Goal: Book appointment/travel/reservation

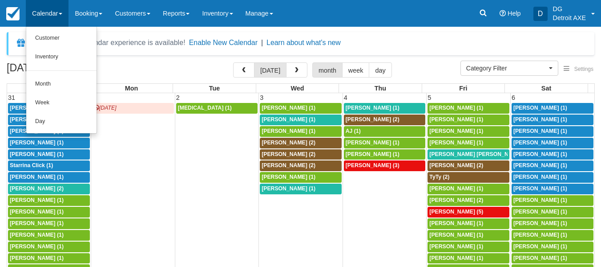
select select
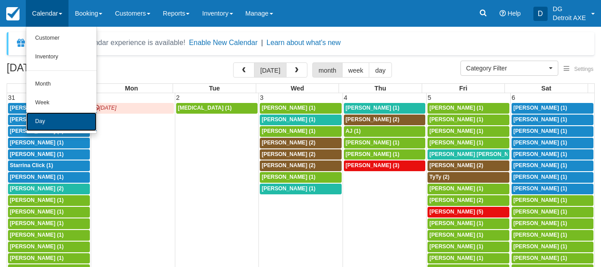
click at [52, 120] on link "Day" at bounding box center [61, 121] width 70 height 19
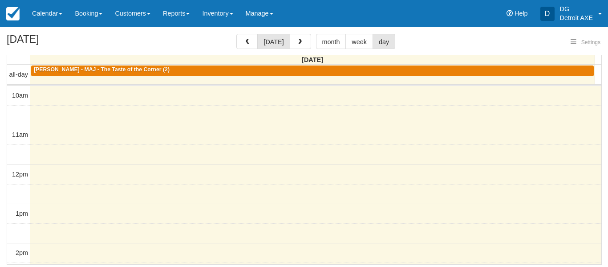
select select
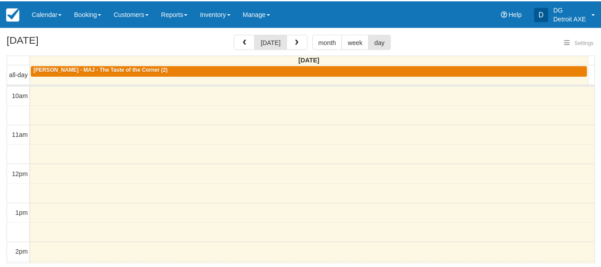
scroll to position [353, 0]
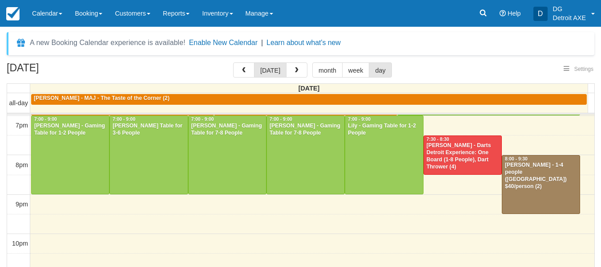
select select
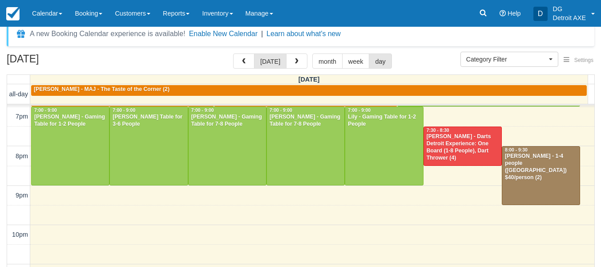
scroll to position [11, 0]
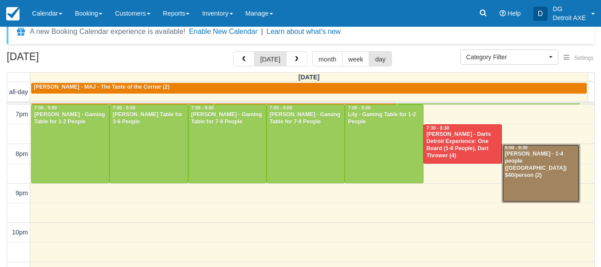
click at [549, 162] on div "Anthony Thomas - 1-4 people (Shared Arena) $40/person (2)" at bounding box center [541, 164] width 73 height 28
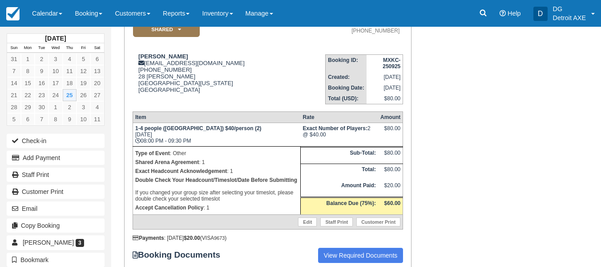
scroll to position [96, 0]
